Goal: Transaction & Acquisition: Purchase product/service

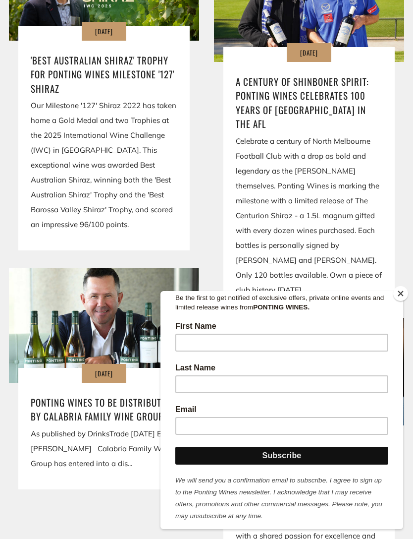
scroll to position [169, 0]
click at [403, 301] on button "Close" at bounding box center [400, 293] width 15 height 15
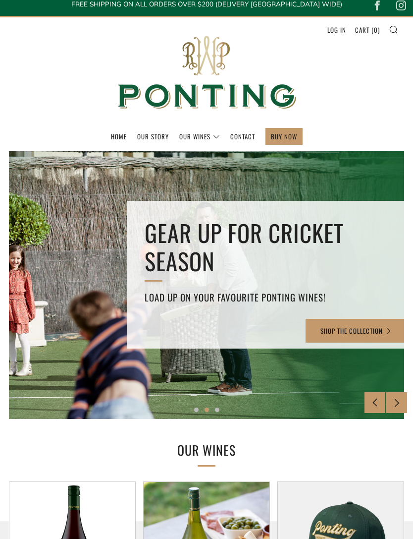
scroll to position [0, 0]
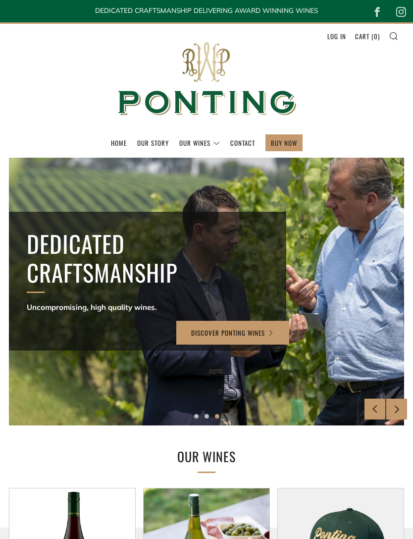
click at [0, 0] on link "The Collection" at bounding box center [0, 0] width 0 height 0
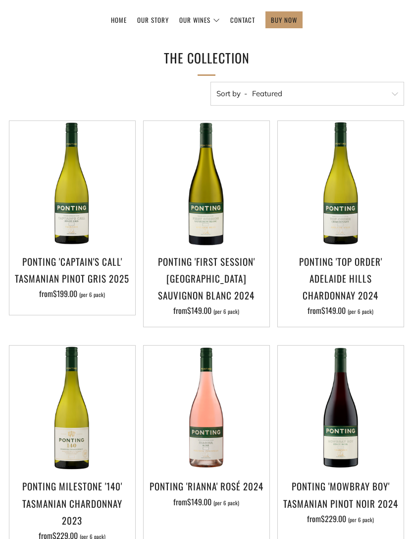
scroll to position [123, 0]
click at [99, 503] on h3 "Ponting Milestone '140' Tasmanian Chardonnay 2023" at bounding box center [72, 502] width 116 height 51
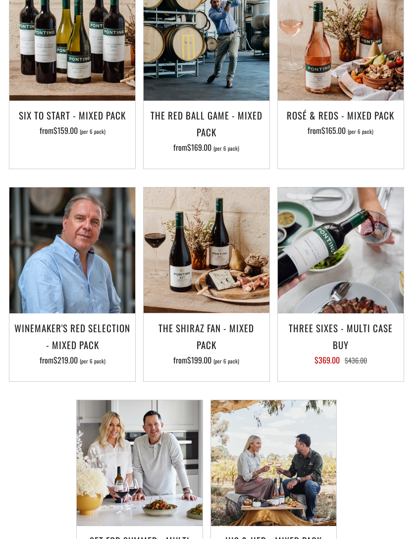
scroll to position [1327, 0]
click at [97, 337] on h3 "Winemaker's Red Selection - Mixed Pack" at bounding box center [72, 336] width 116 height 34
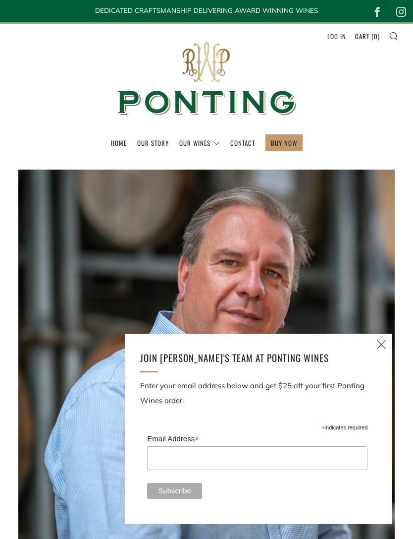
click at [385, 339] on icon at bounding box center [382, 344] width 12 height 12
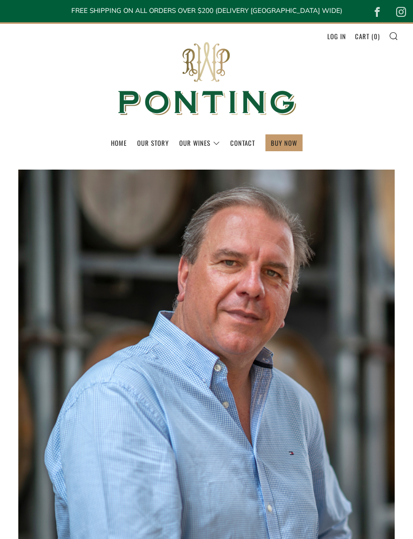
click at [370, 368] on div at bounding box center [206, 357] width 377 height 377
click at [284, 139] on link "BUY NOW" at bounding box center [284, 143] width 26 height 16
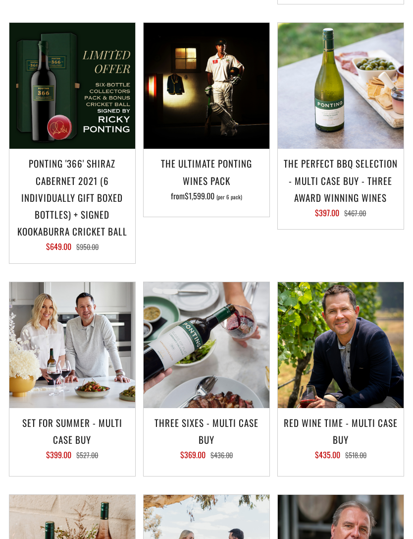
scroll to position [1154, 0]
click at [388, 414] on h3 "Red Wine Time - Multi Case Buy" at bounding box center [341, 431] width 116 height 34
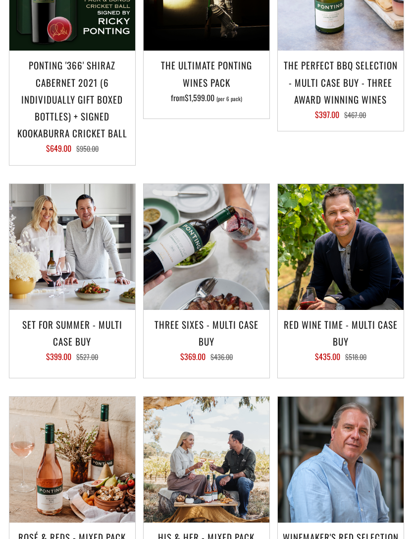
scroll to position [1234, 0]
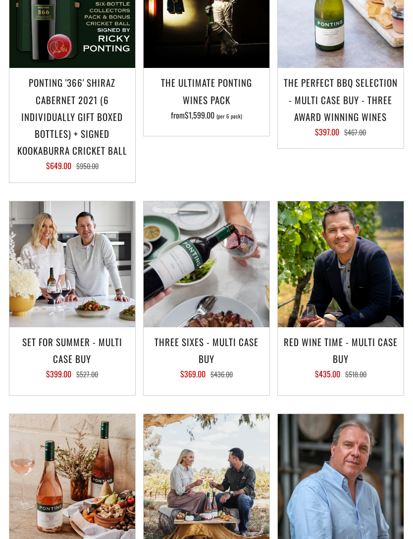
click at [111, 338] on h3 "Set For Summer - Multi Case Buy" at bounding box center [72, 350] width 116 height 34
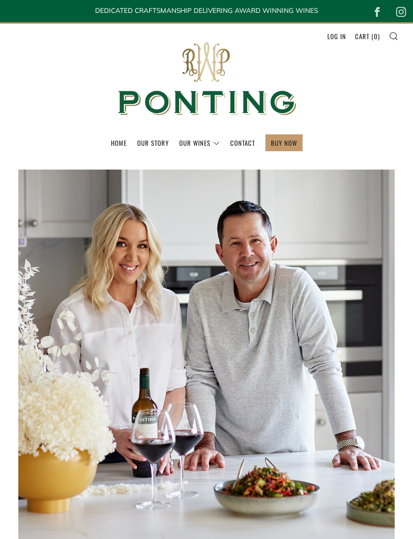
click at [364, 418] on div at bounding box center [206, 357] width 377 height 377
